Goal: Transaction & Acquisition: Purchase product/service

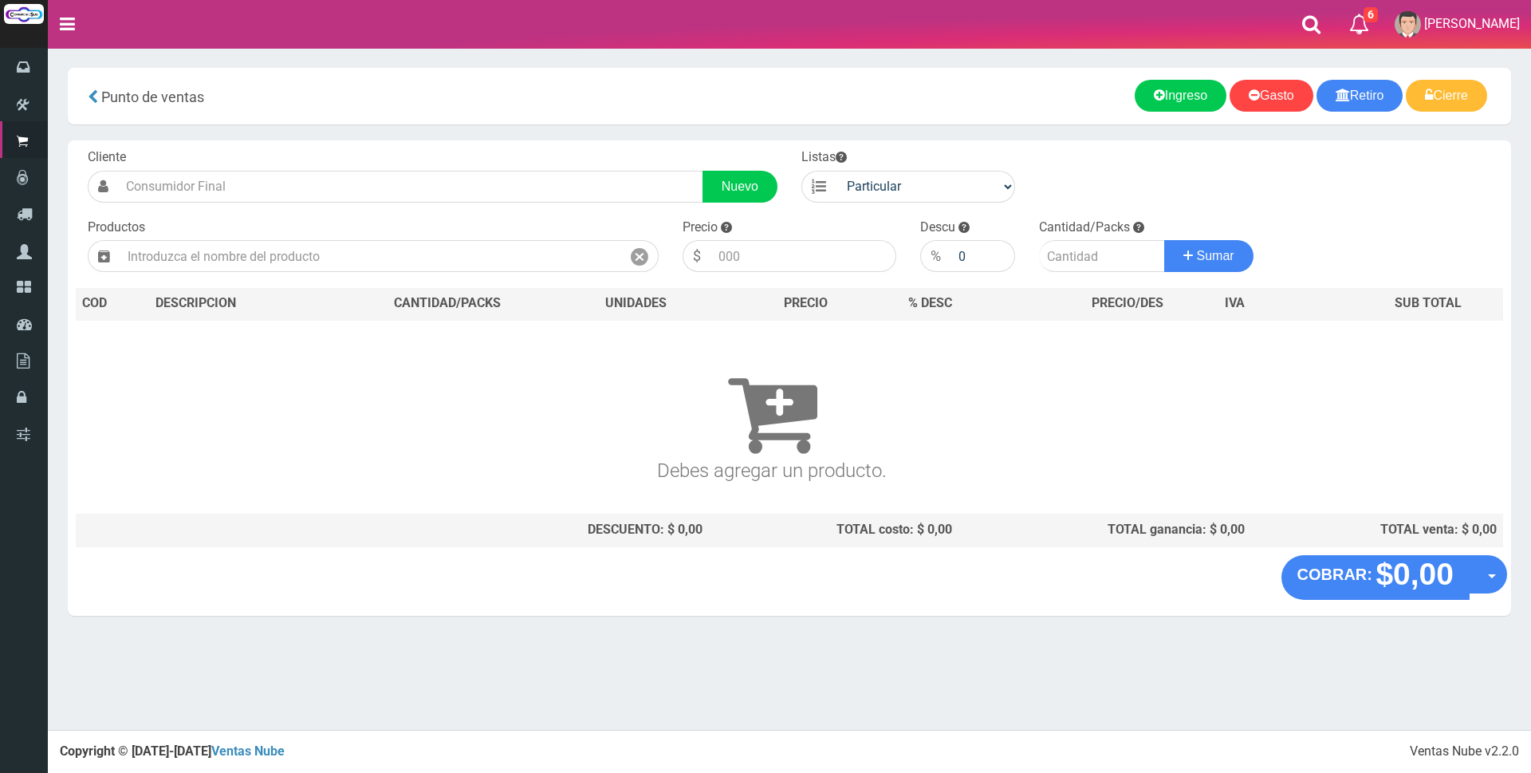
click at [435, 254] on input "text" at bounding box center [371, 256] width 502 height 32
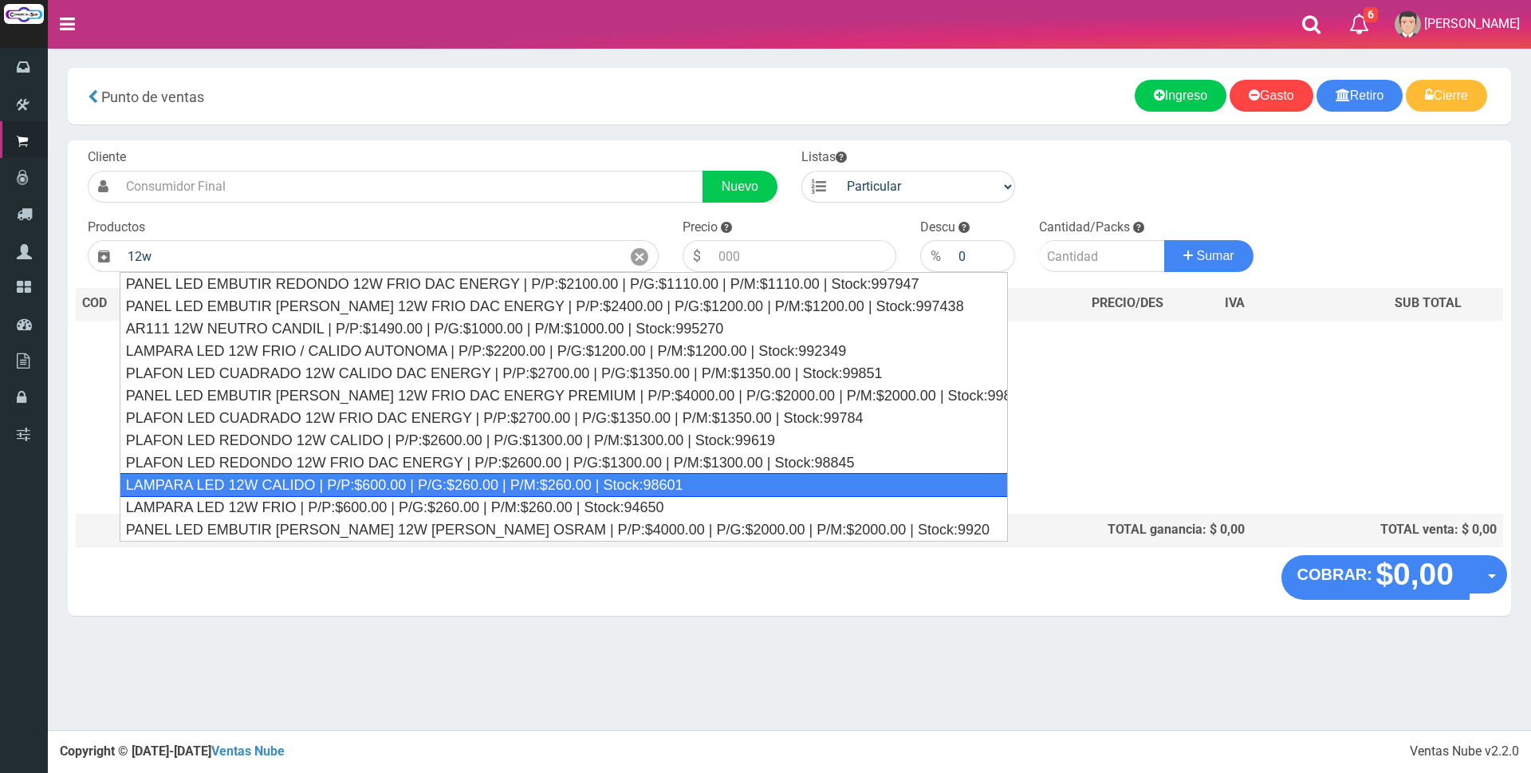
click at [332, 487] on div "LAMPARA LED 12W CALIDO | P/P:$600.00 | P/G:$260.00 | P/M:$260.00 | Stock:98601" at bounding box center [564, 485] width 889 height 24
type input "LAMPARA LED 12W CALIDO | P/P:$600.00 | P/G:$260.00 | P/M:$260.00 | Stock:98601"
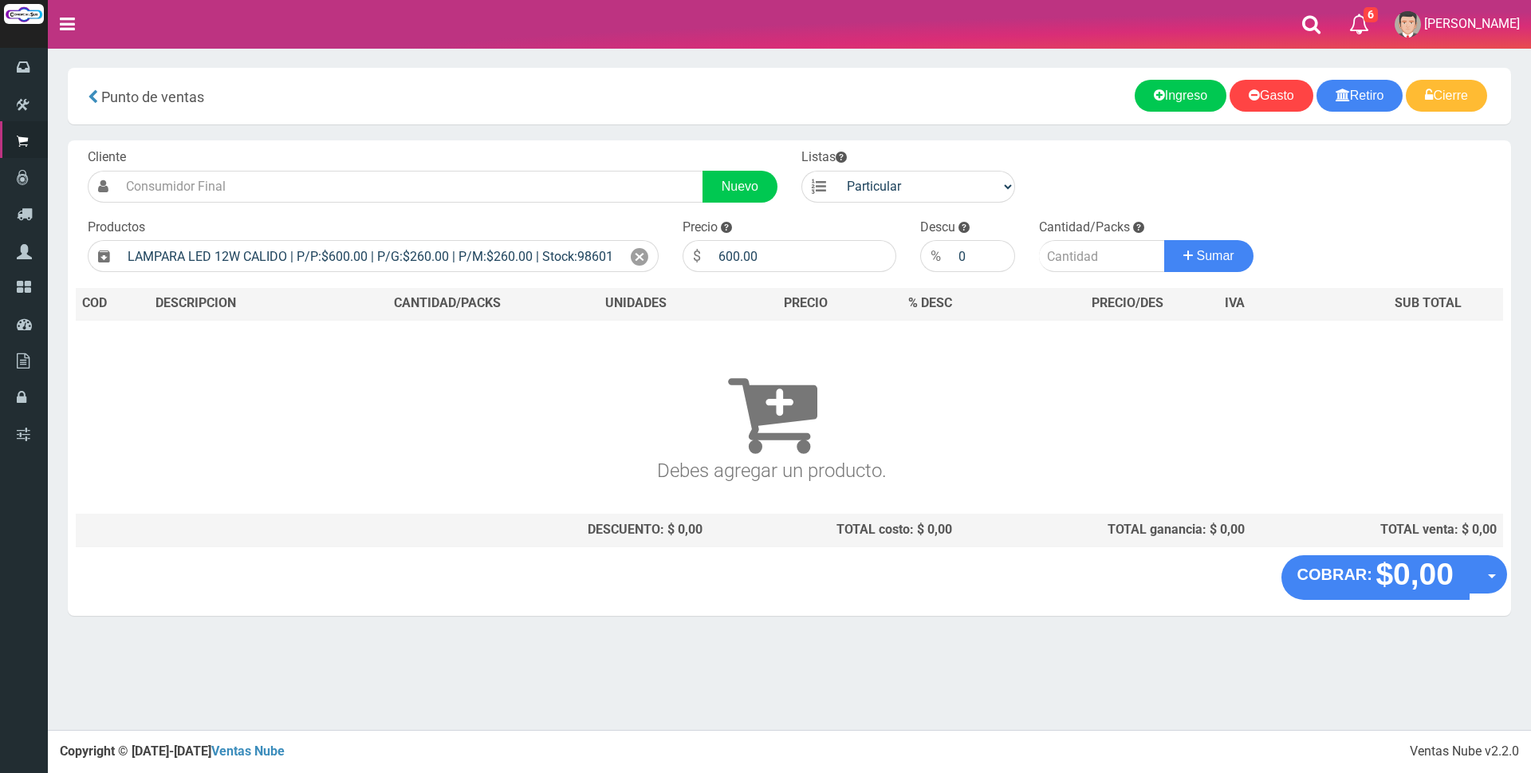
click at [763, 237] on div "Precio $ 600.00" at bounding box center [790, 246] width 238 height 54
click at [767, 250] on input "600.00" at bounding box center [804, 256] width 186 height 32
type input "6"
type input "2250"
click at [1081, 258] on input "number" at bounding box center [1102, 256] width 126 height 32
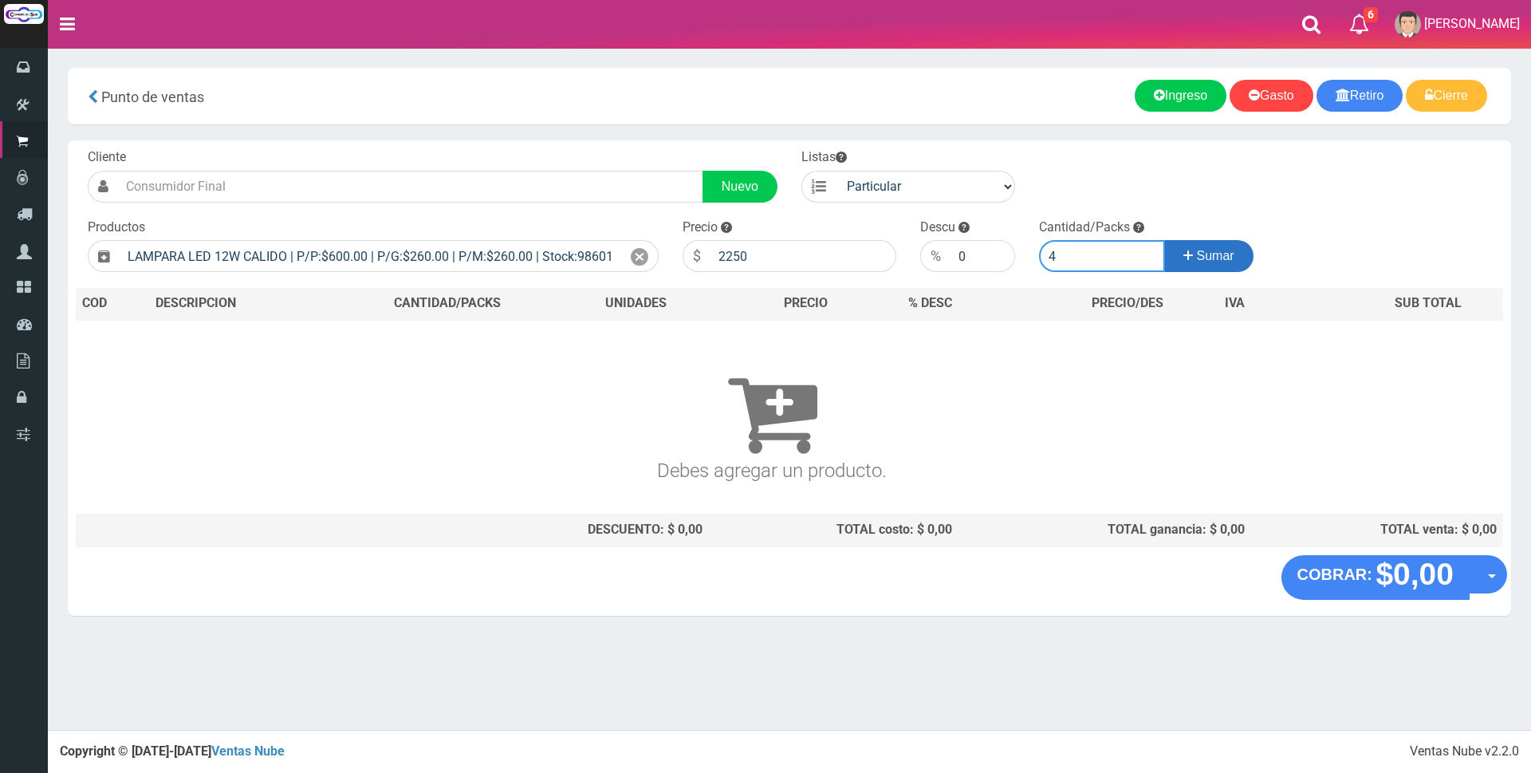
type input "4"
click at [1197, 260] on span "Sumar" at bounding box center [1215, 256] width 37 height 14
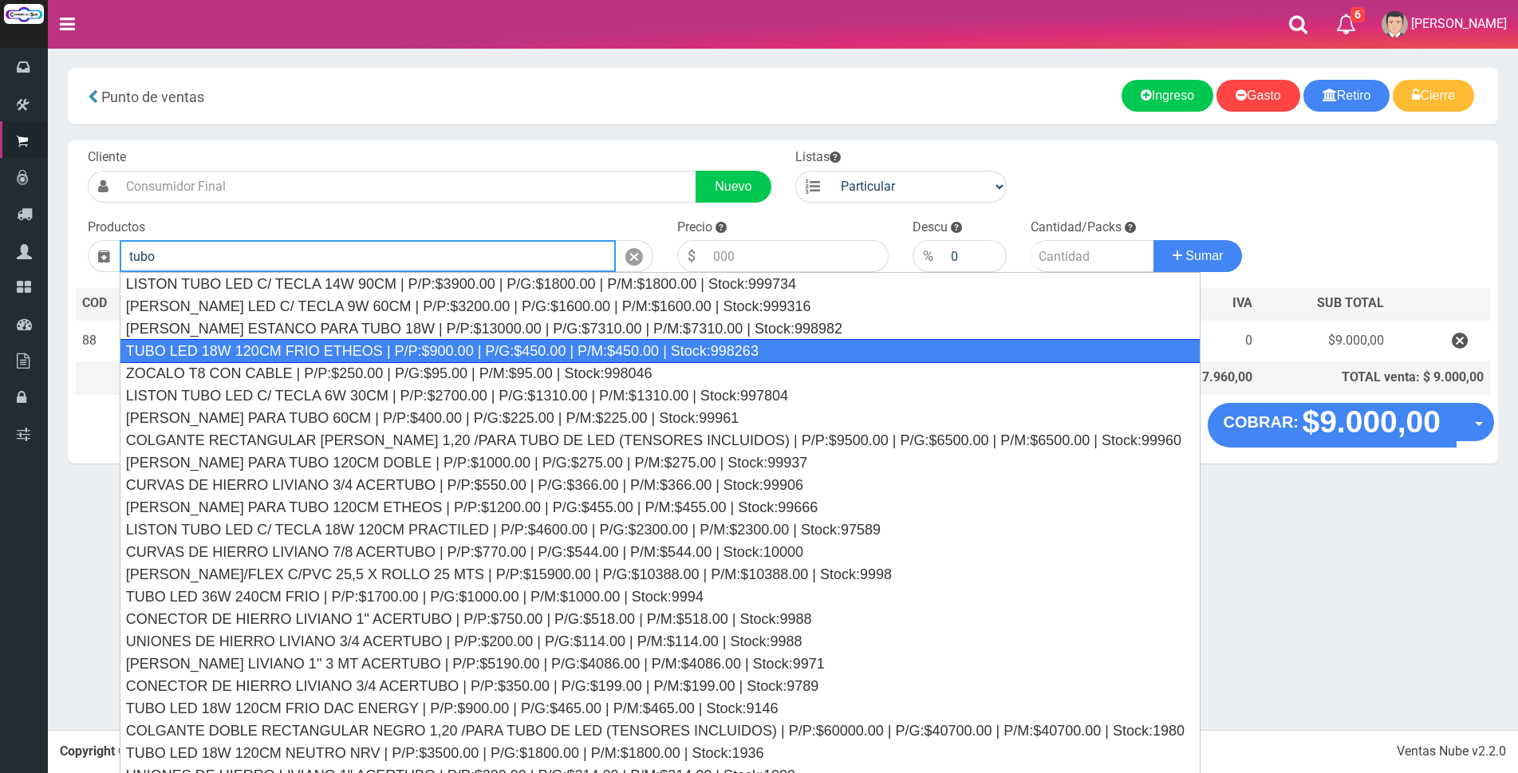
click at [747, 344] on div "TUBO LED 18W 120CM FRIO ETHEOS | P/P:$900.00 | P/G:$450.00 | P/M:$450.00 | Stoc…" at bounding box center [660, 351] width 1081 height 24
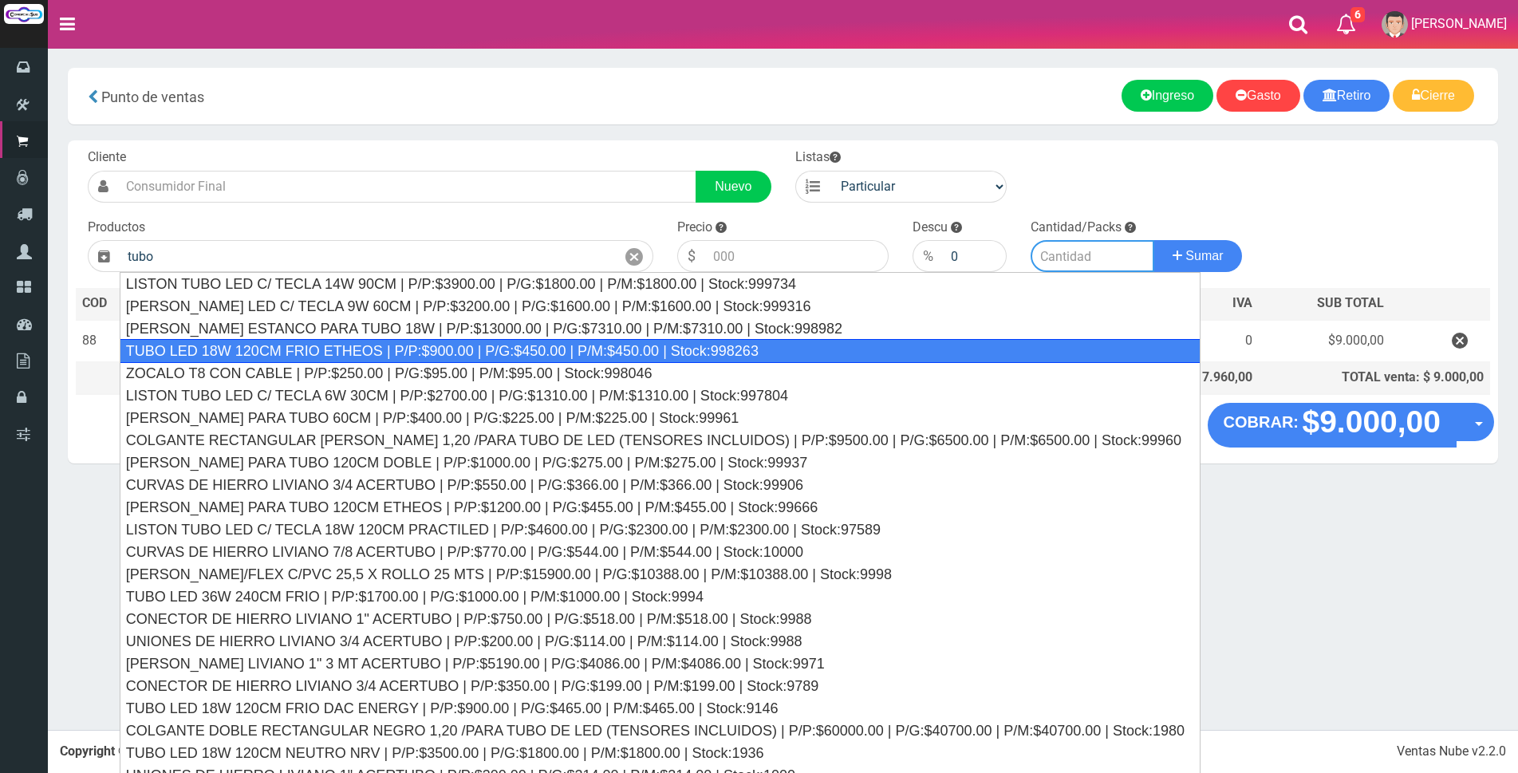
type input "TUBO LED 18W 120CM FRIO ETHEOS | P/P:$900.00 | P/G:$450.00 | P/M:$450.00 | Stoc…"
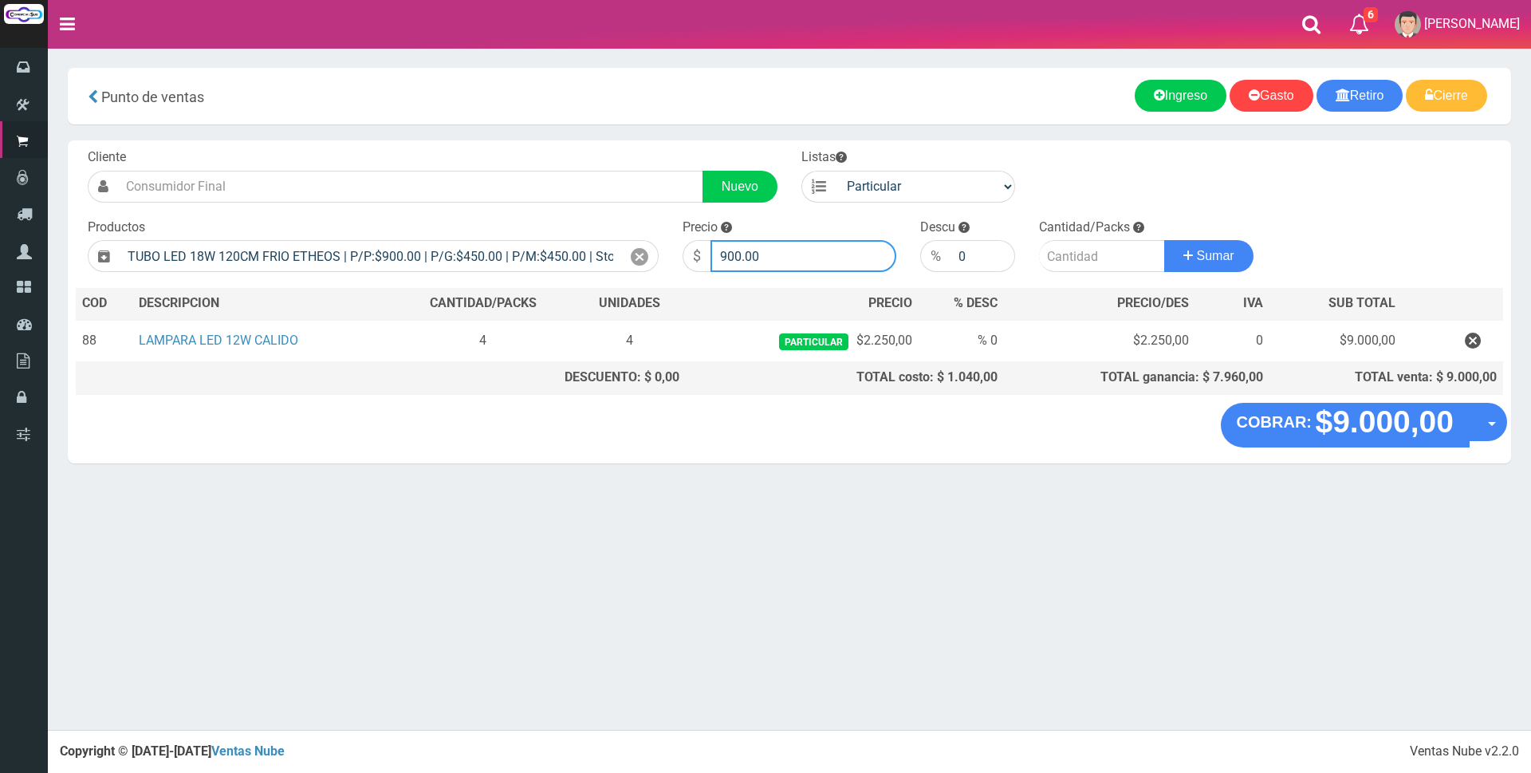
click at [774, 249] on input "900.00" at bounding box center [804, 256] width 186 height 32
type input "9"
type input "3500"
click at [1090, 256] on input "number" at bounding box center [1102, 256] width 126 height 32
type input "1"
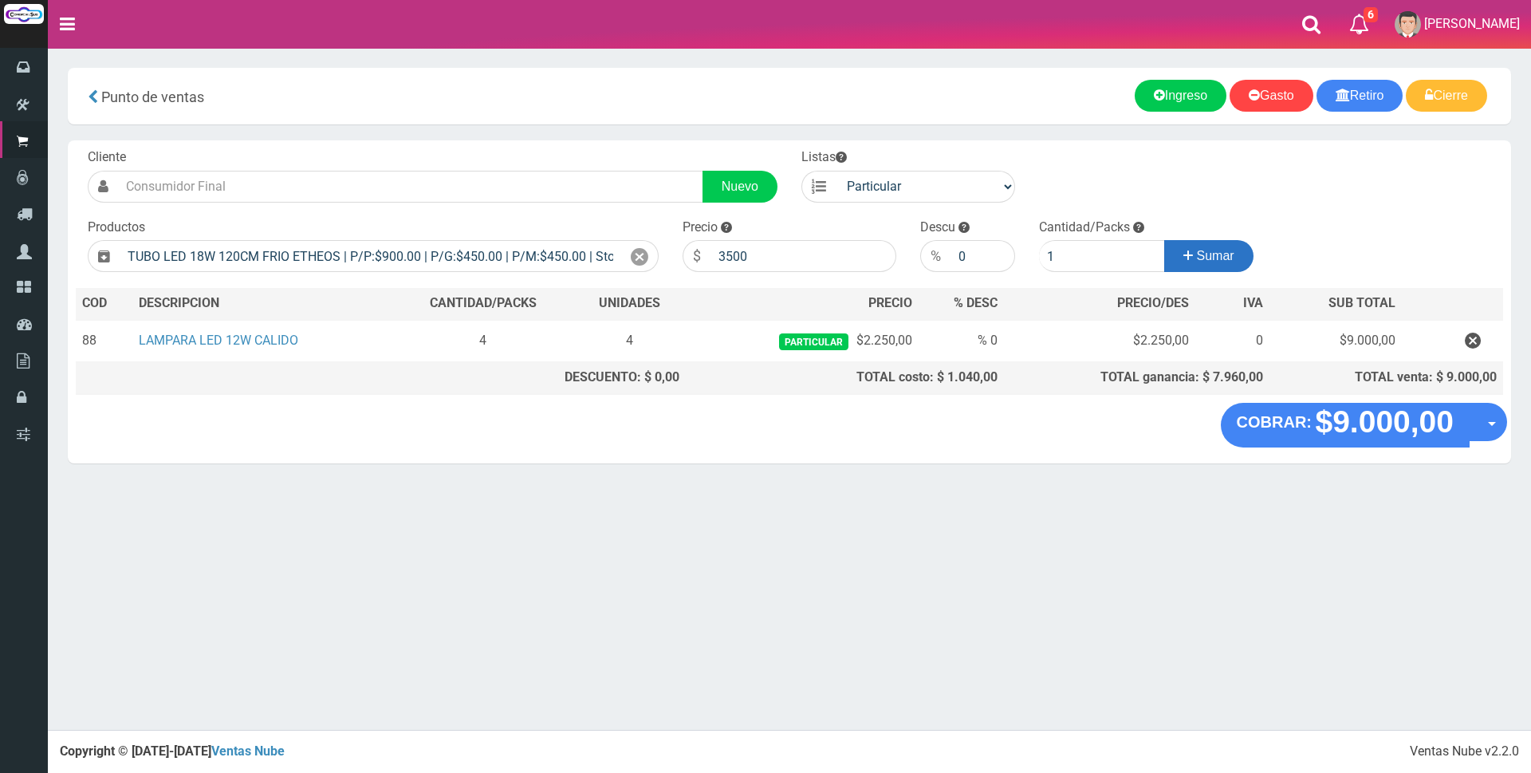
click at [1223, 264] on button "Sumar" at bounding box center [1209, 256] width 89 height 32
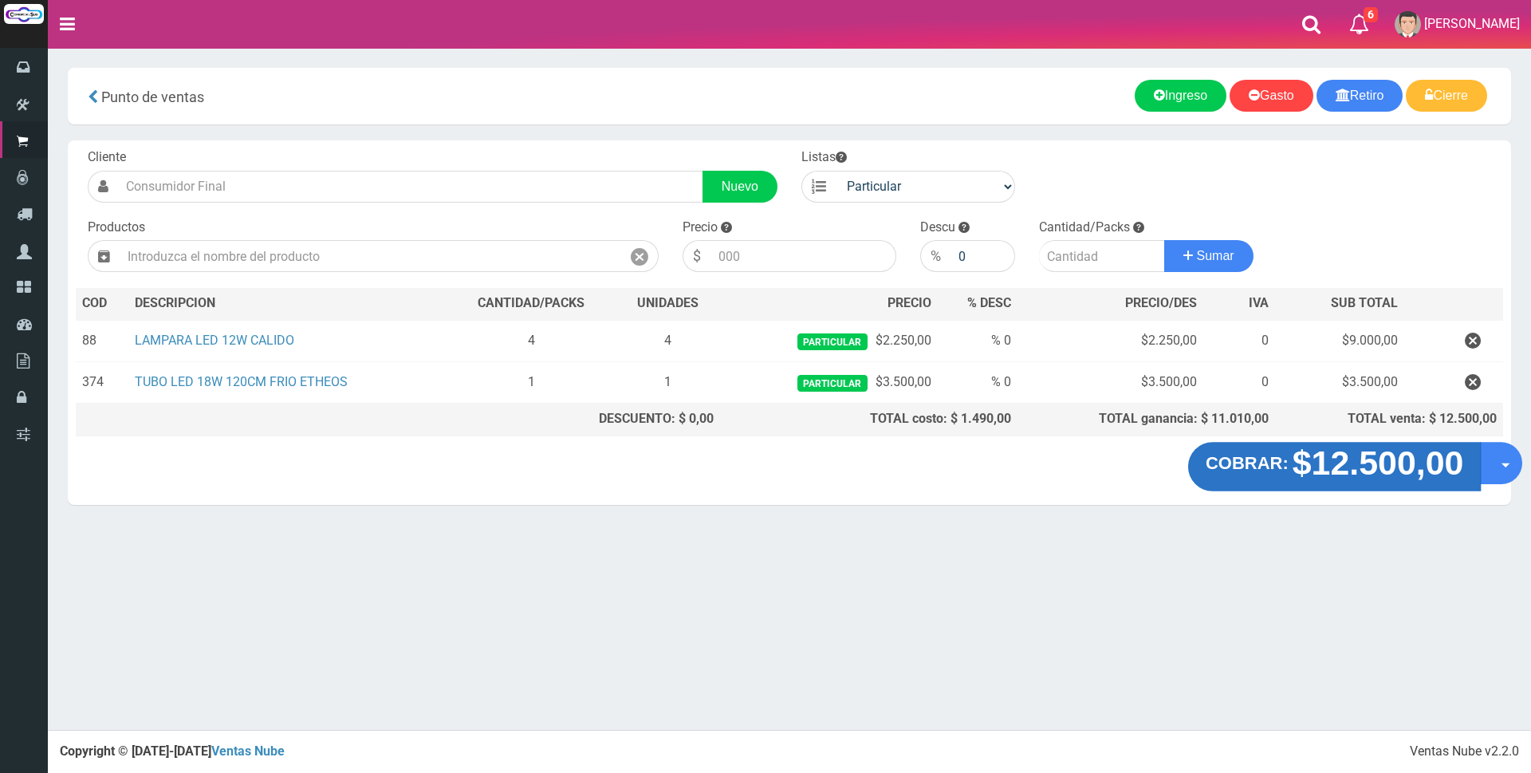
click at [1293, 464] on strong "$12.500,00" at bounding box center [1378, 462] width 171 height 37
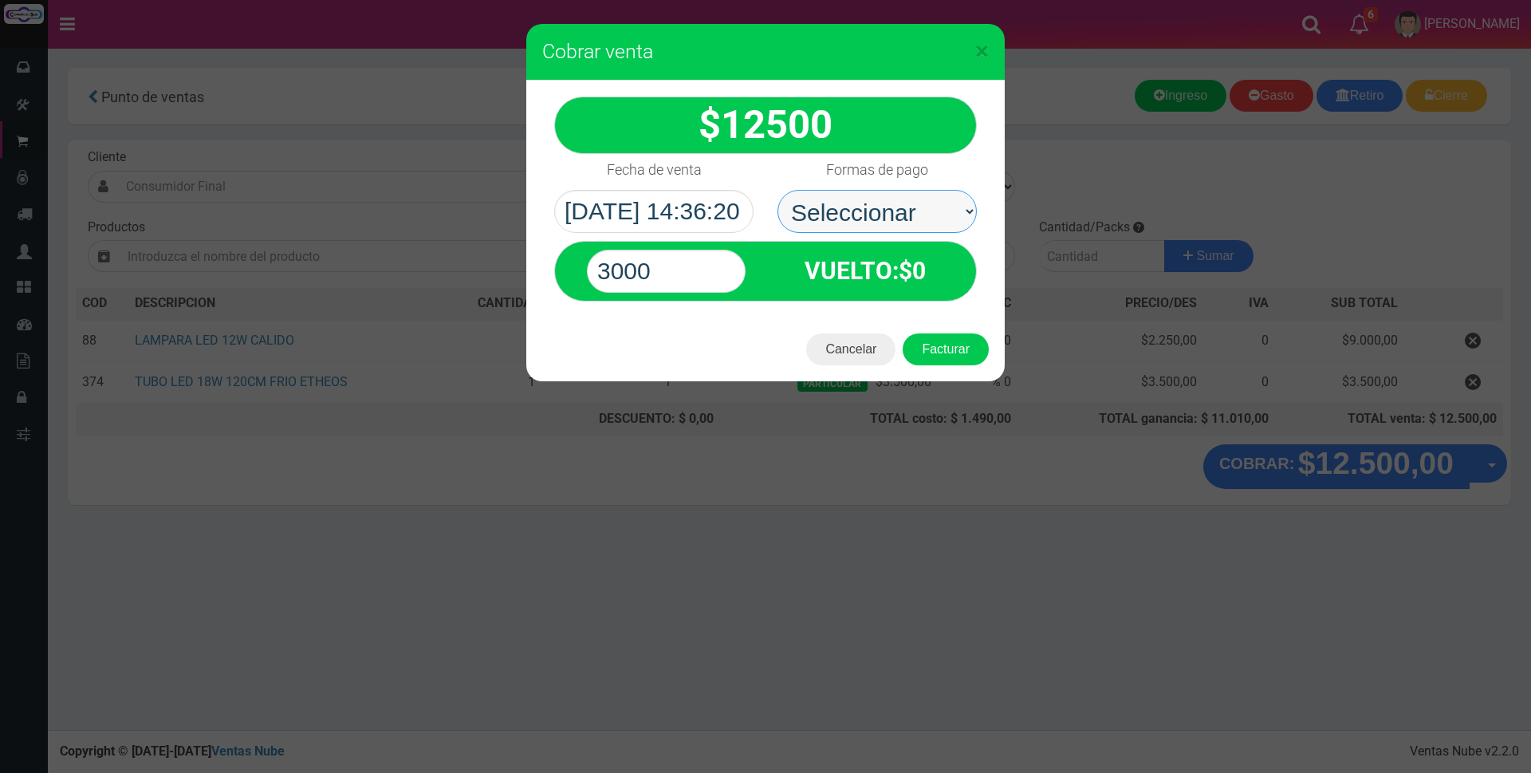
click at [905, 216] on select "Seleccionar Efectivo Tarjeta de Crédito Depósito Débito" at bounding box center [877, 211] width 199 height 43
select select "Tarjeta de Crédito"
click at [778, 190] on select "Seleccionar Efectivo Tarjeta de Crédito Depósito Débito" at bounding box center [877, 211] width 199 height 43
click at [734, 272] on input "3000" at bounding box center [666, 271] width 159 height 43
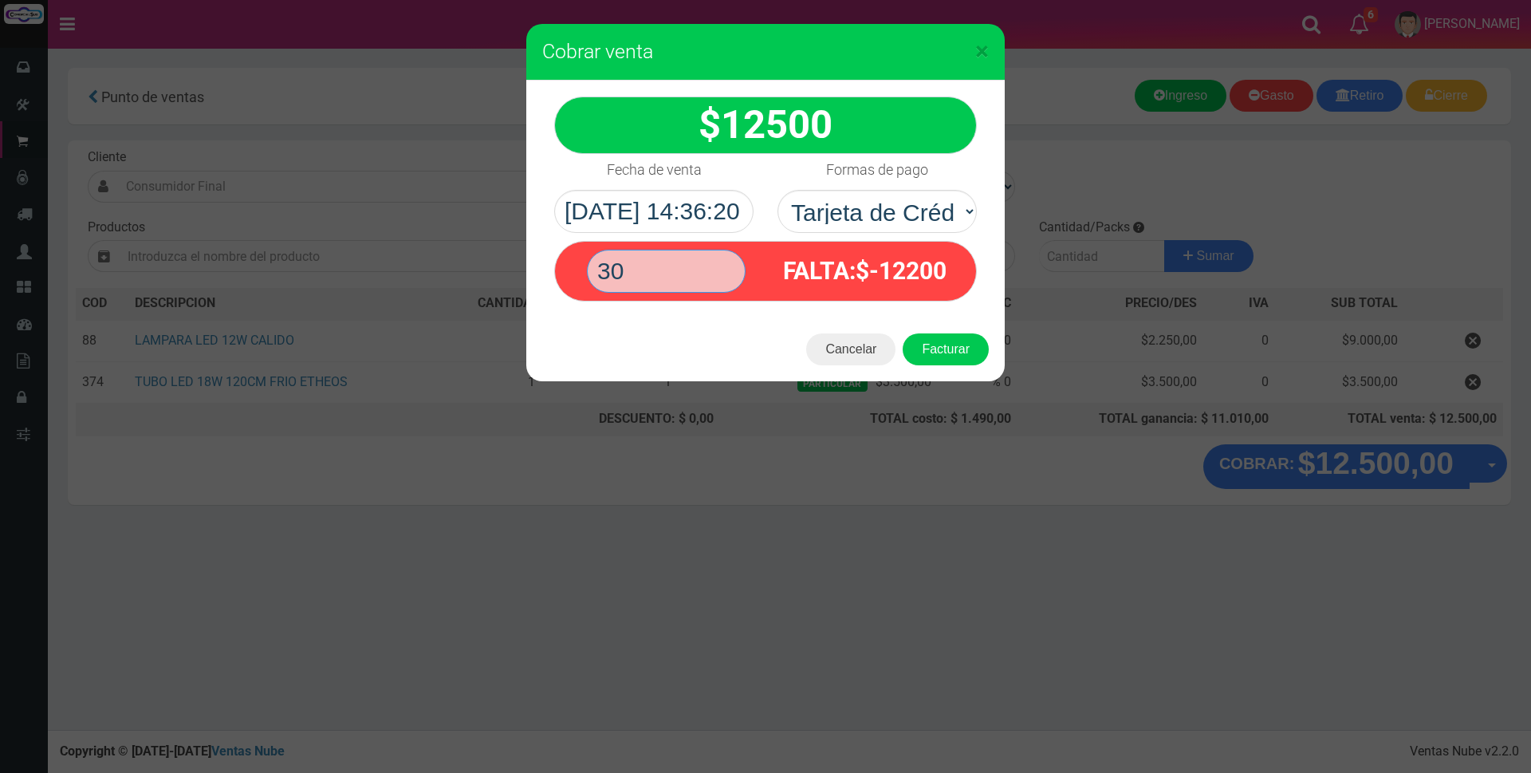
type input "3"
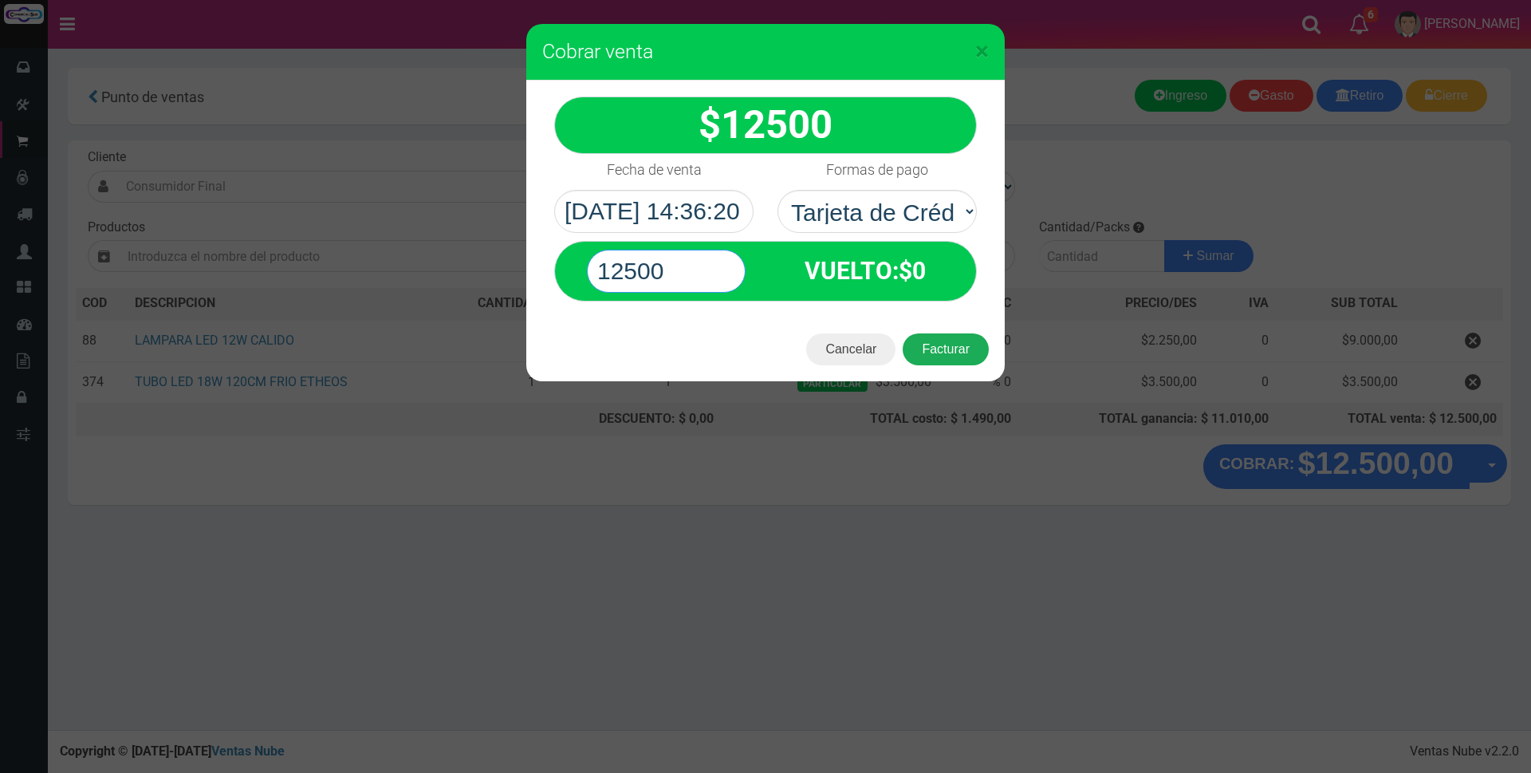
type input "12500"
click at [964, 353] on button "Facturar" at bounding box center [946, 349] width 86 height 32
